Goal: Complete application form

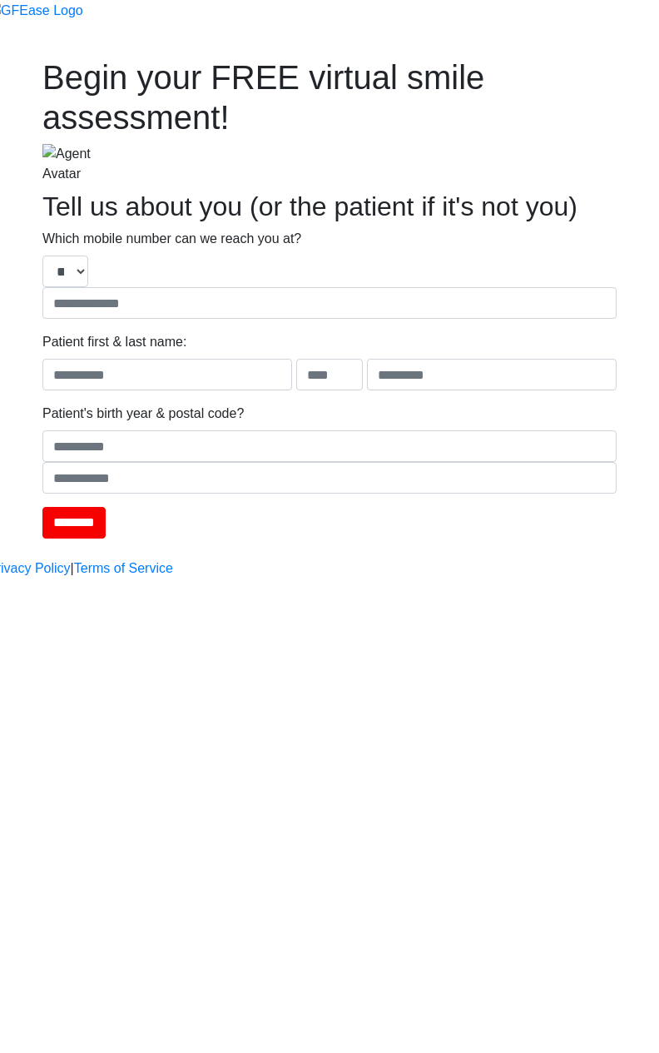
type input "**********"
type input "****"
type input "*******"
